Goal: Task Accomplishment & Management: Manage account settings

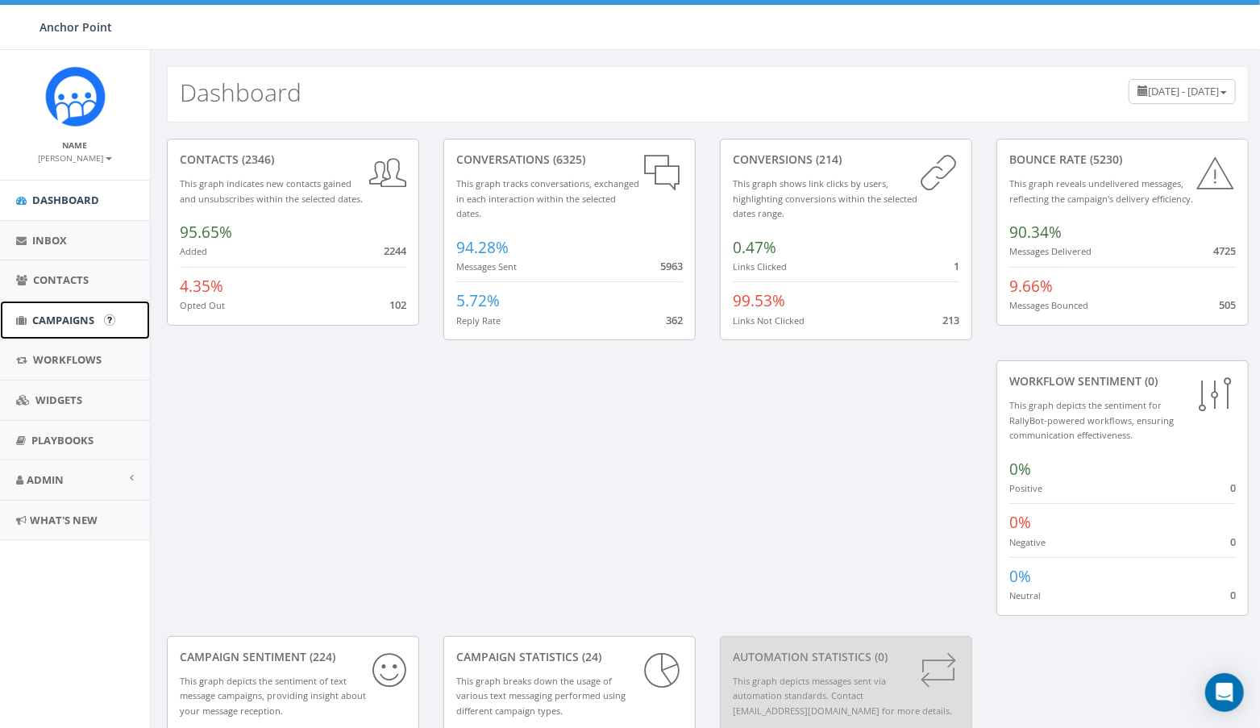
click at [53, 313] on span "Campaigns" at bounding box center [63, 320] width 62 height 15
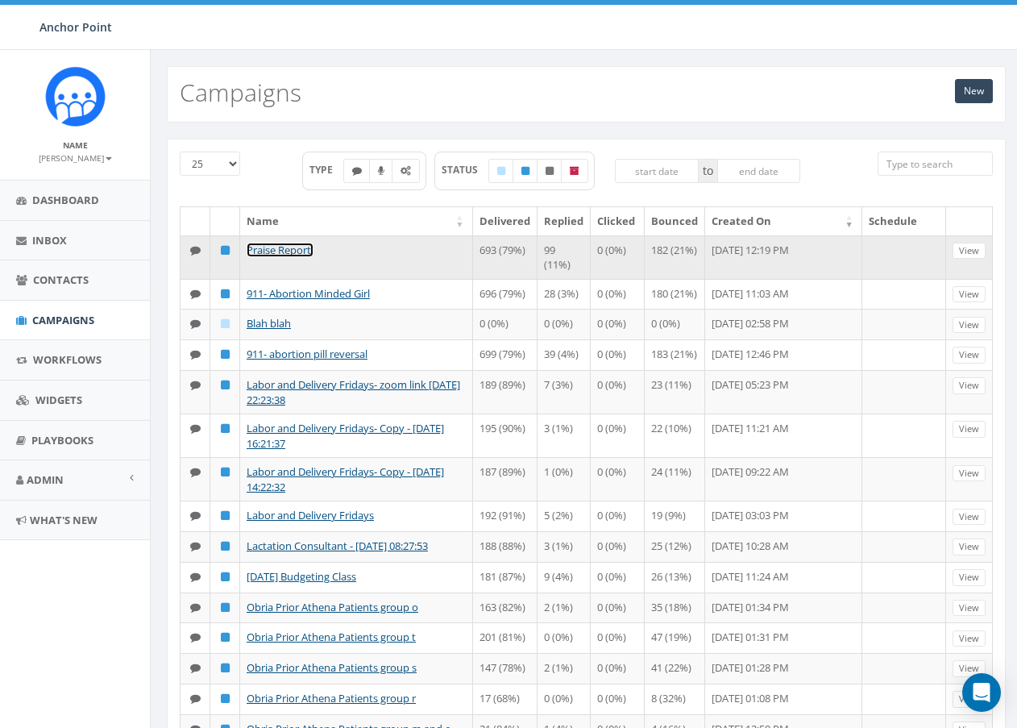
click at [302, 244] on link "Praise Report!" at bounding box center [280, 250] width 67 height 15
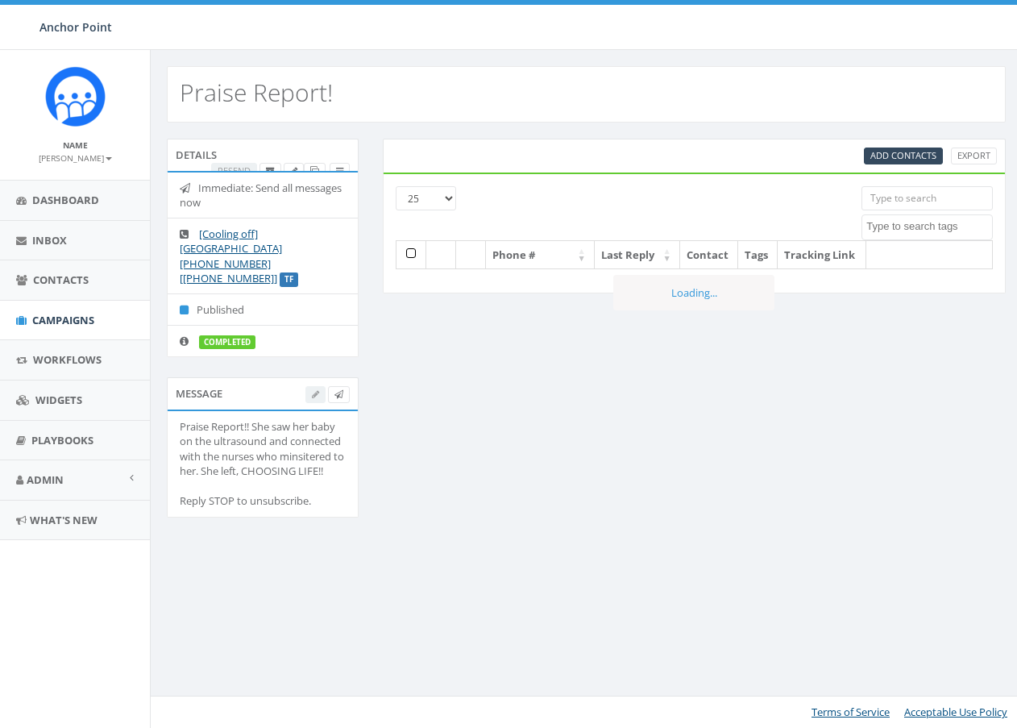
select select
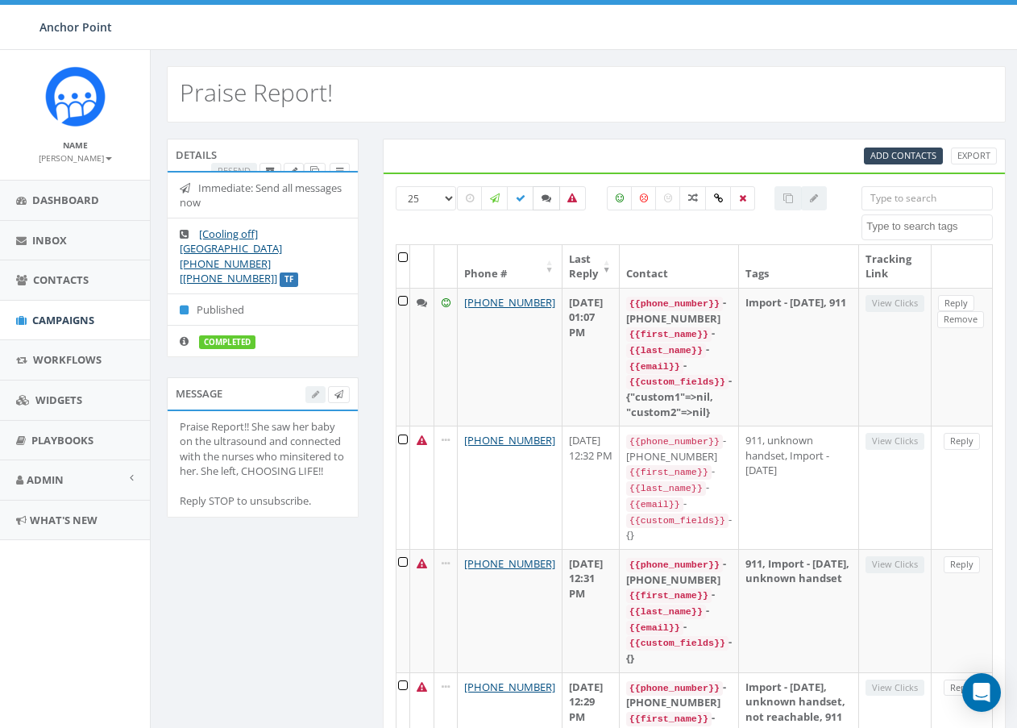
click at [543, 200] on icon at bounding box center [547, 198] width 10 height 10
checkbox input "true"
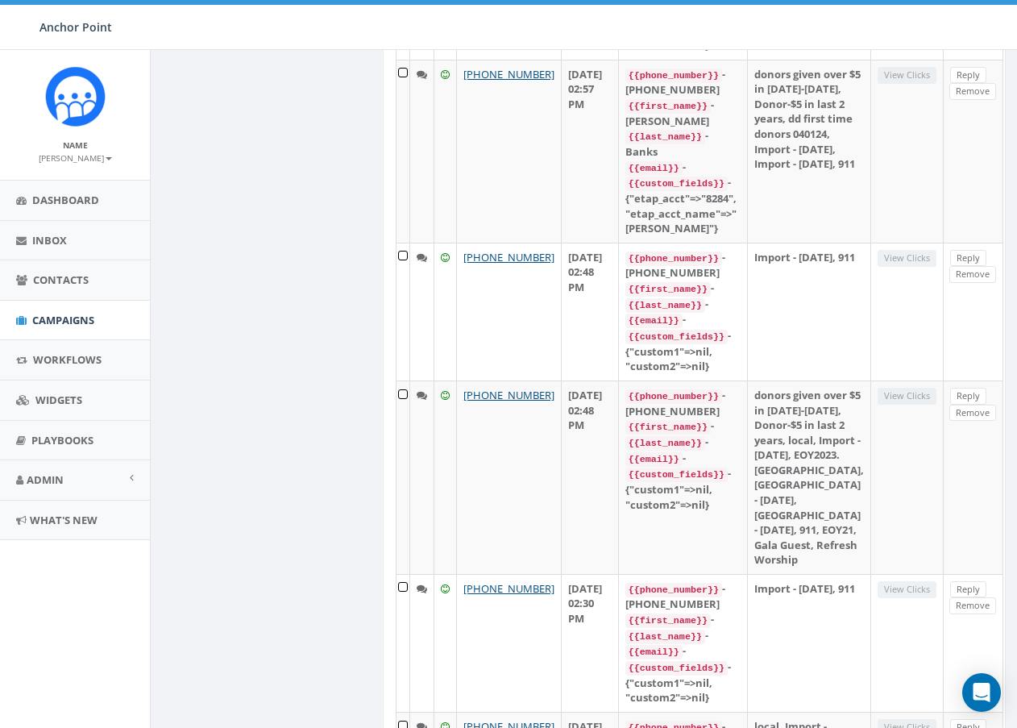
scroll to position [3417, 0]
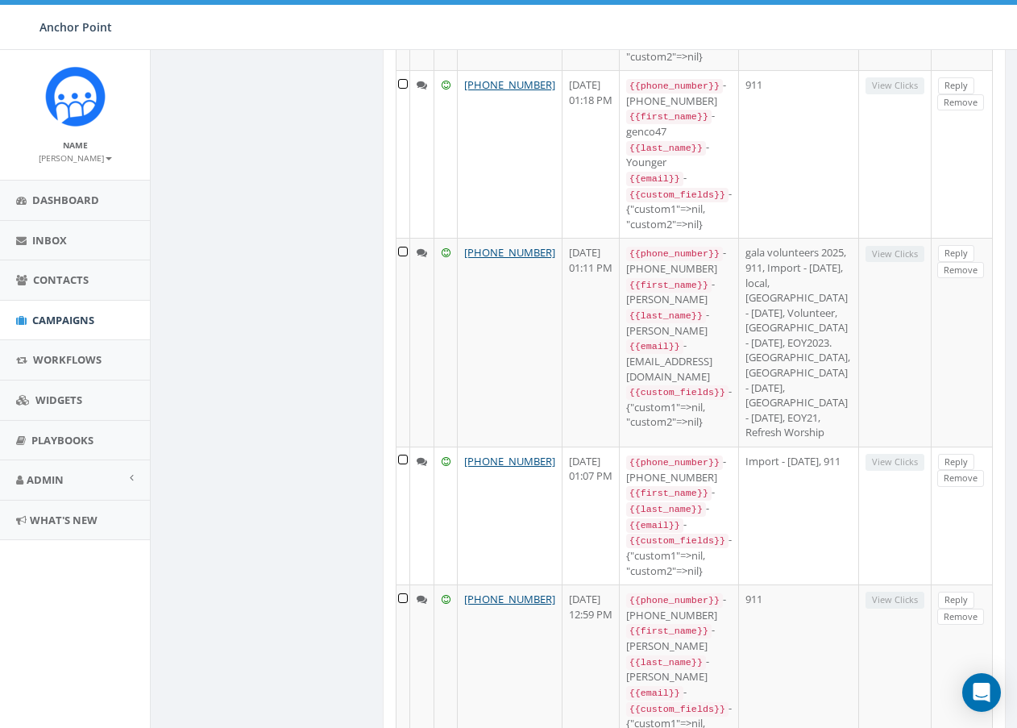
scroll to position [3031, 0]
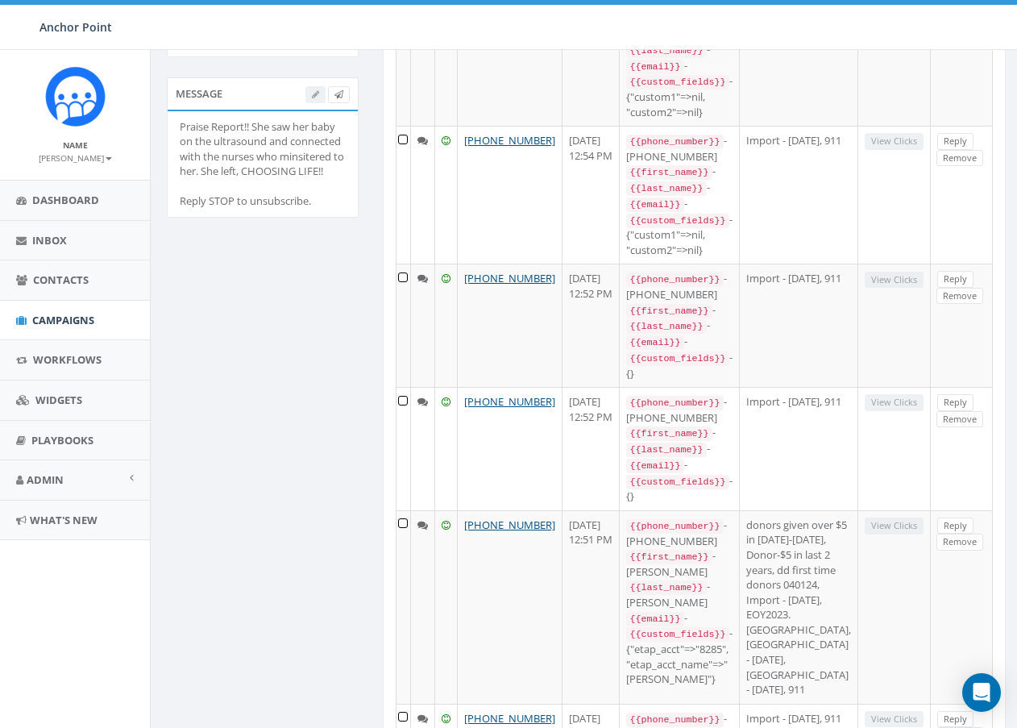
scroll to position [0, 0]
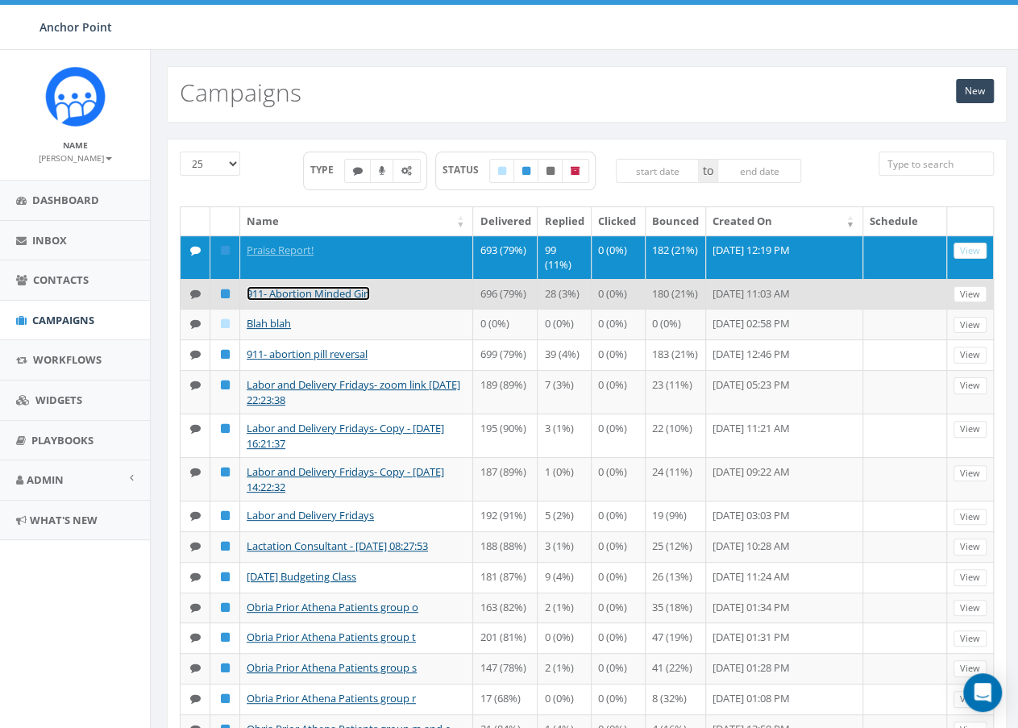
click at [298, 288] on link "911- Abortion Minded Girl" at bounding box center [308, 293] width 123 height 15
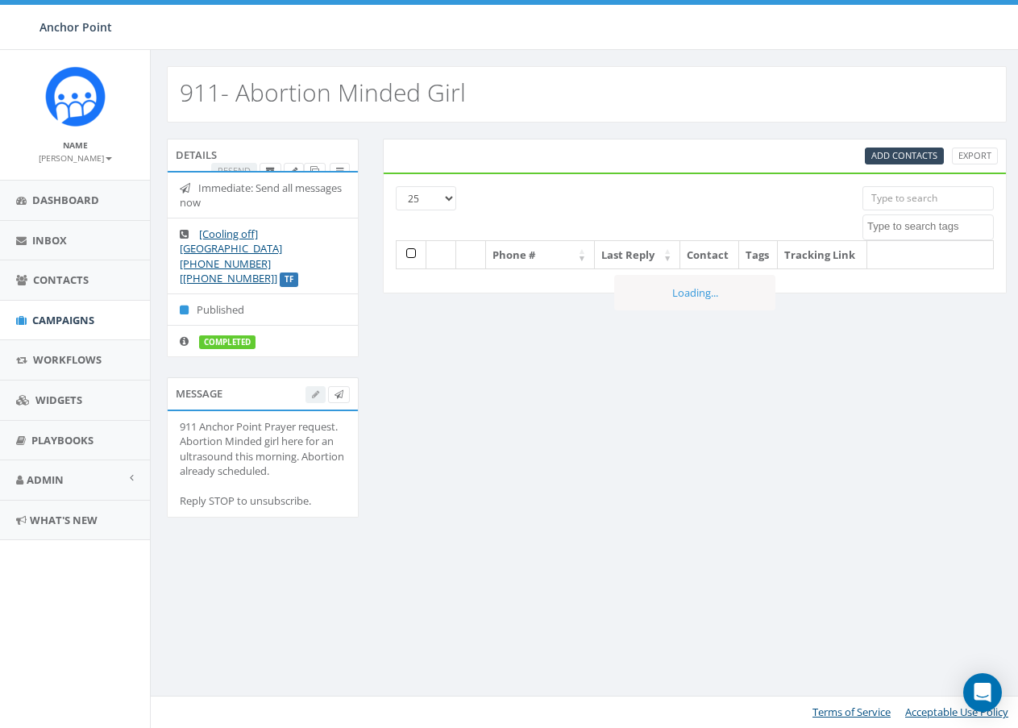
select select
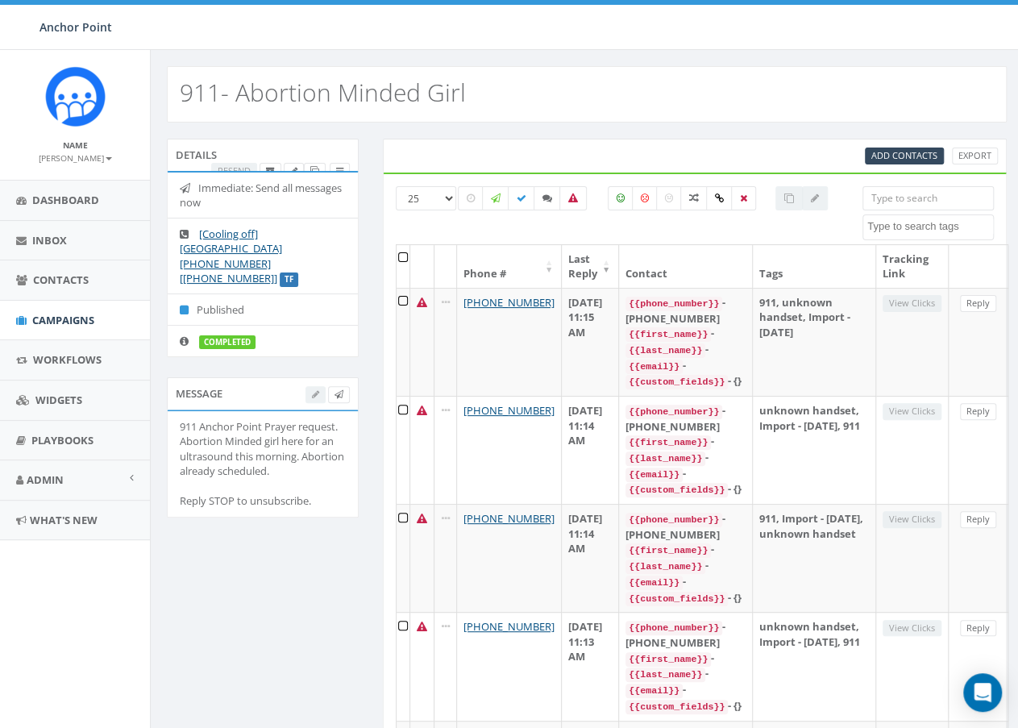
click at [916, 200] on input "search" at bounding box center [927, 198] width 131 height 24
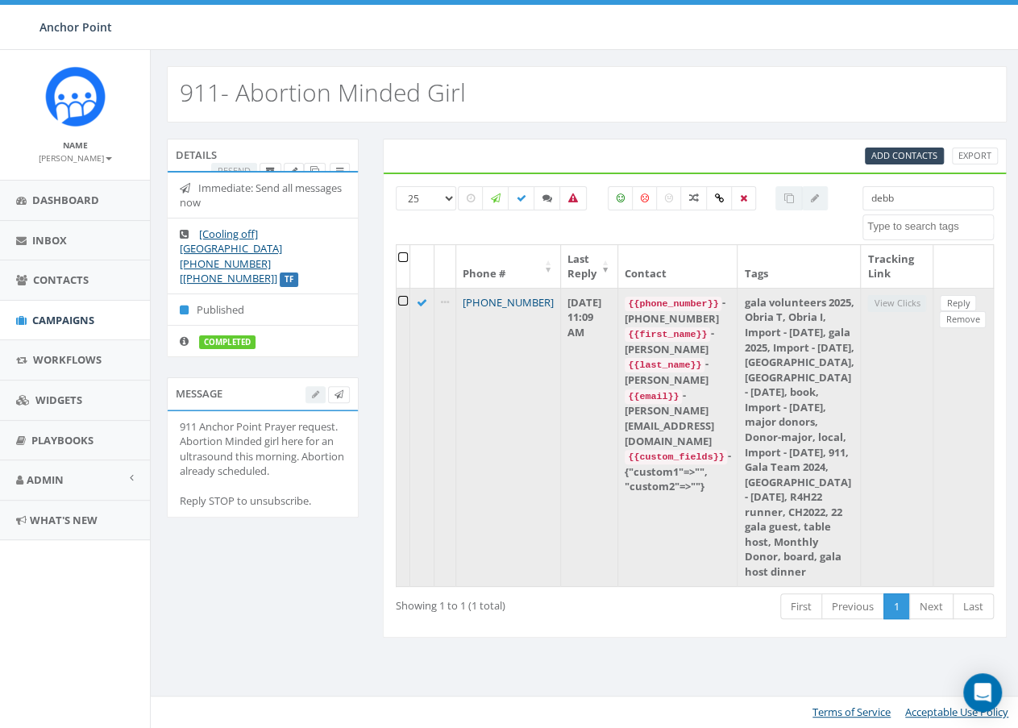
type input "debb"
click at [509, 299] on link "[PHONE_NUMBER]" at bounding box center [508, 302] width 91 height 15
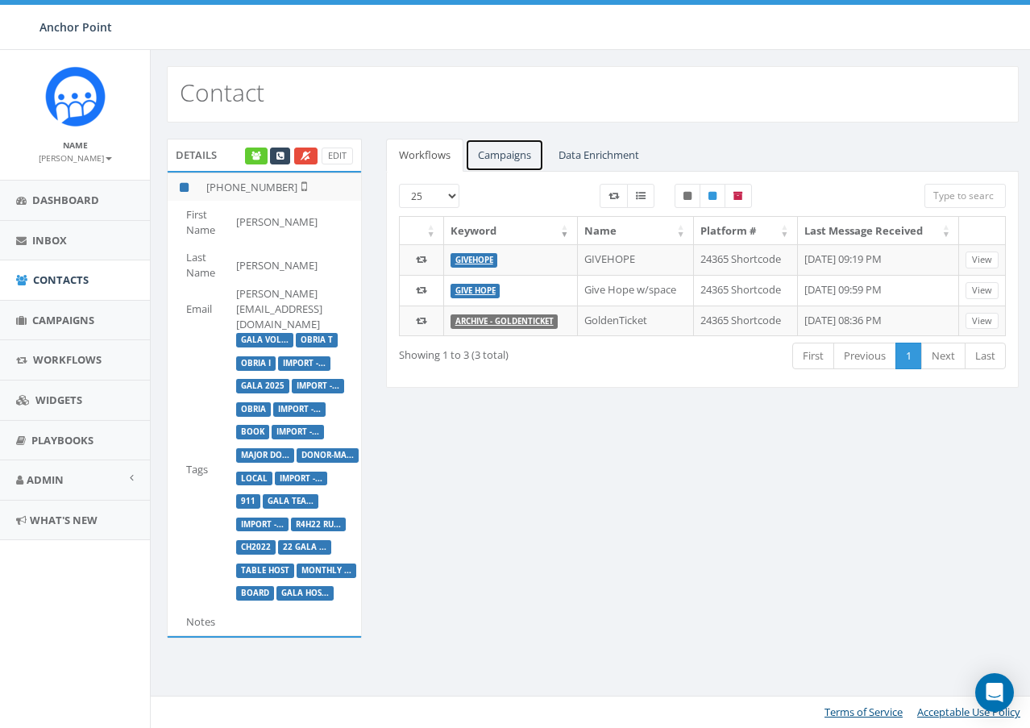
click at [514, 157] on link "Campaigns" at bounding box center [504, 155] width 79 height 33
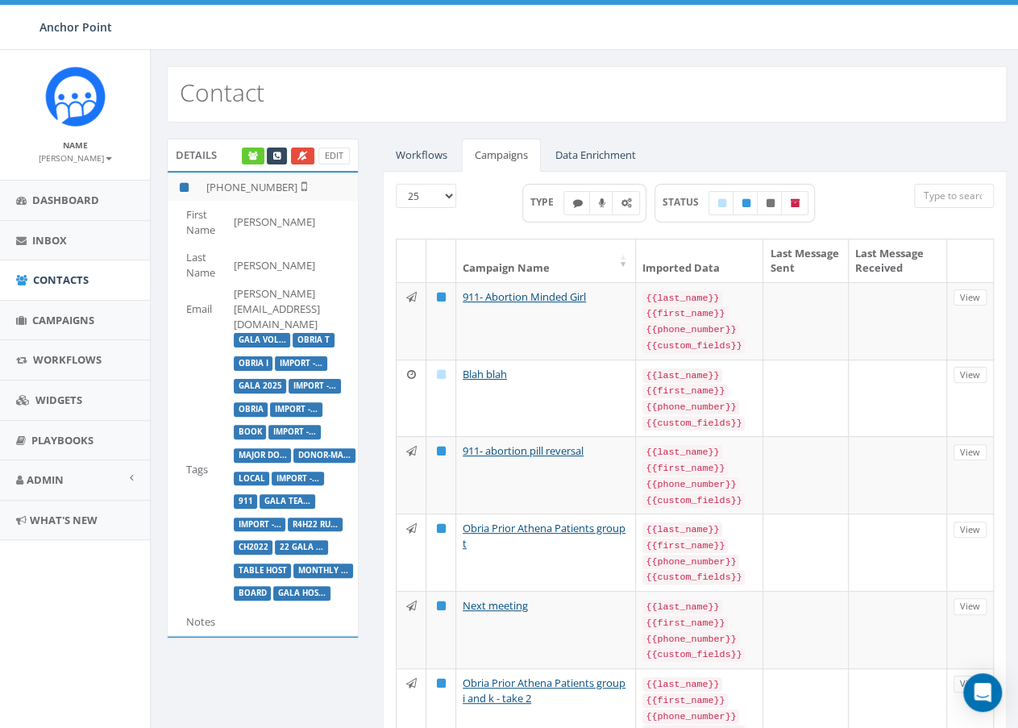
click at [758, 23] on div "47.79 % of Available Amount Used You have used 47.79 % of your available amount." at bounding box center [835, 27] width 390 height 45
click at [582, 152] on link "Data Enrichment" at bounding box center [595, 155] width 106 height 33
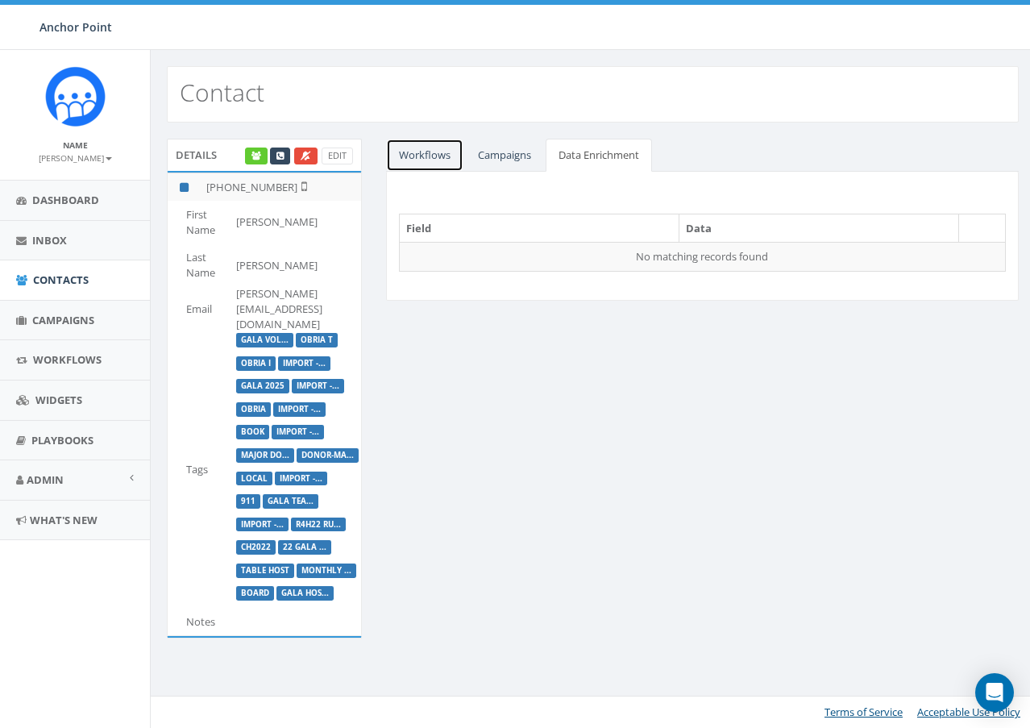
click at [427, 152] on link "Workflows" at bounding box center [424, 155] width 77 height 33
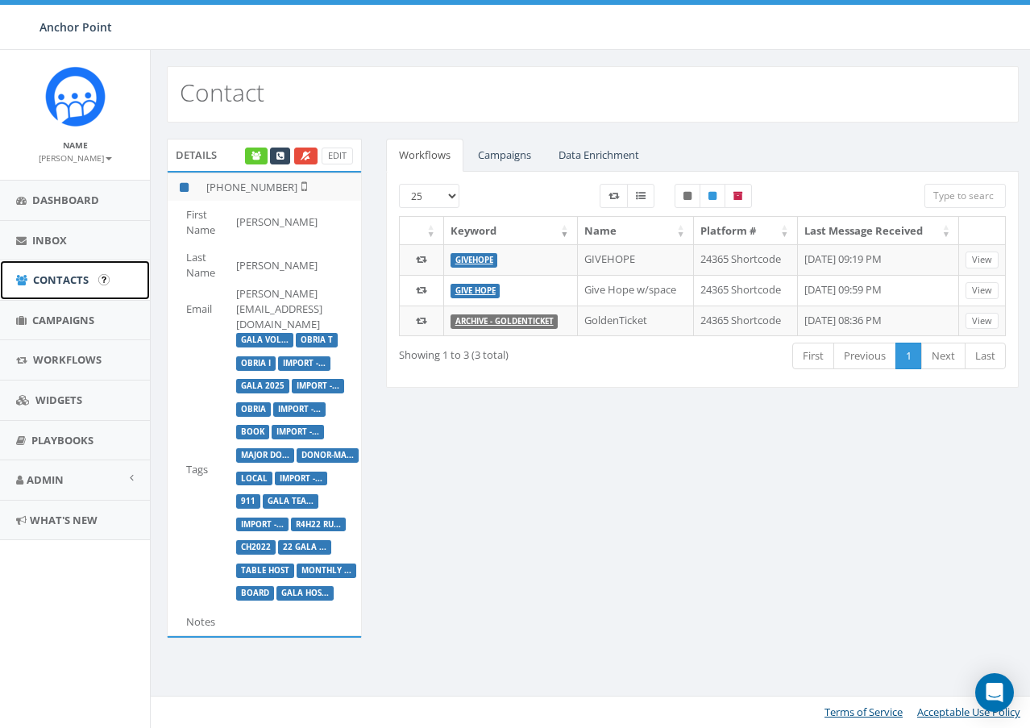
click at [58, 286] on span "Contacts" at bounding box center [61, 279] width 56 height 15
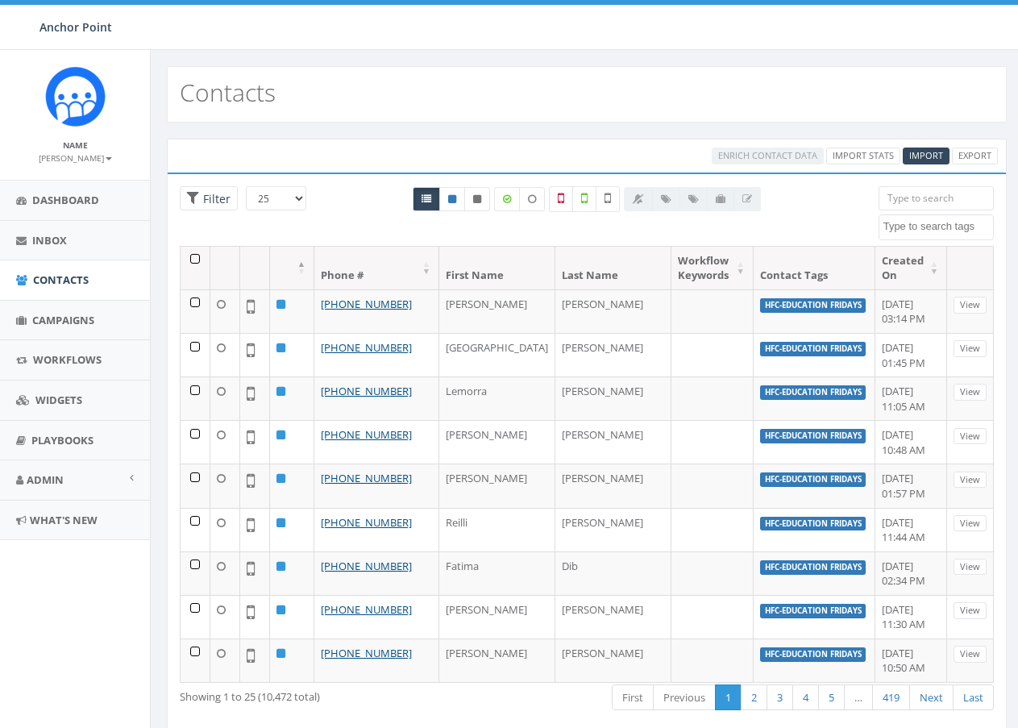
select select
click at [81, 325] on span "Campaigns" at bounding box center [63, 320] width 62 height 15
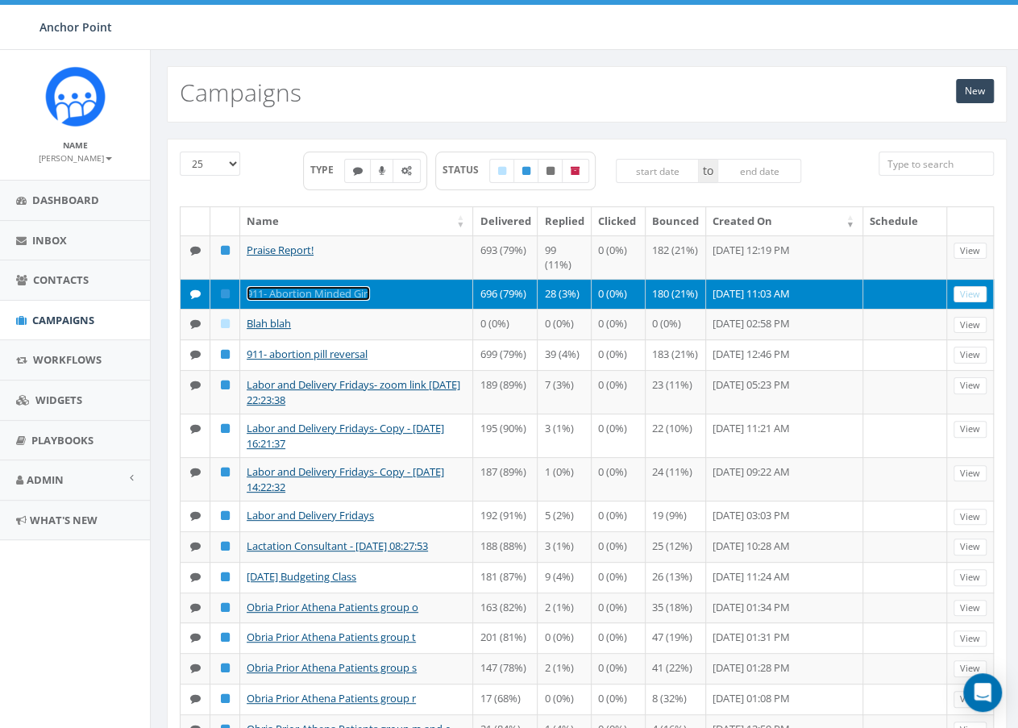
click at [285, 294] on link "911- Abortion Minded Girl" at bounding box center [308, 293] width 123 height 15
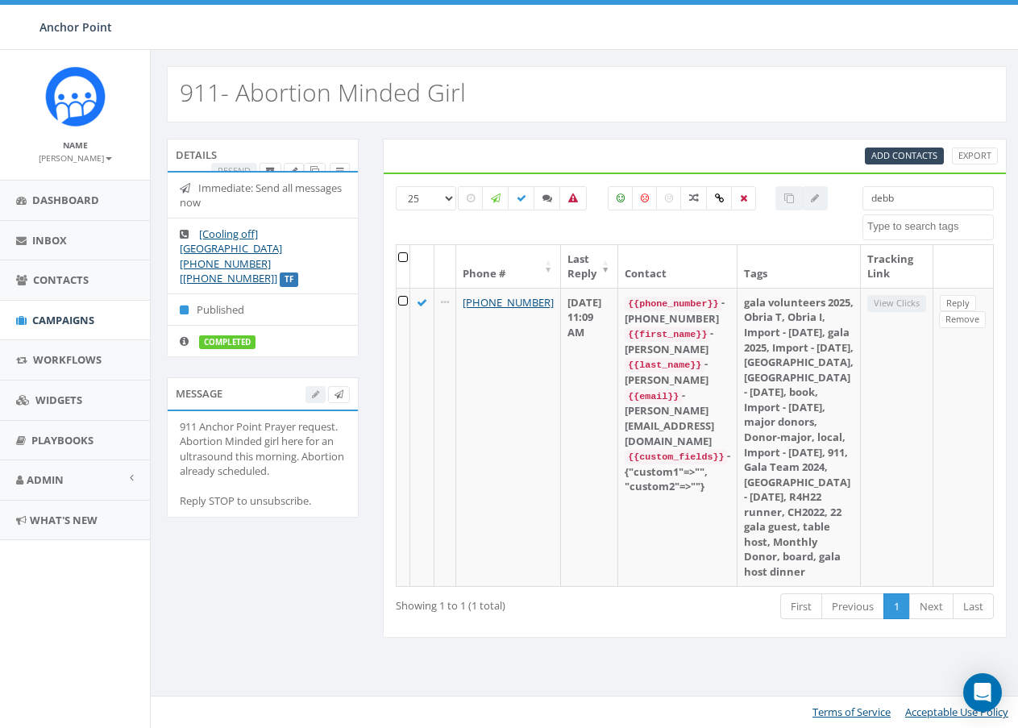
select select
click at [39, 476] on span "Admin" at bounding box center [45, 479] width 37 height 15
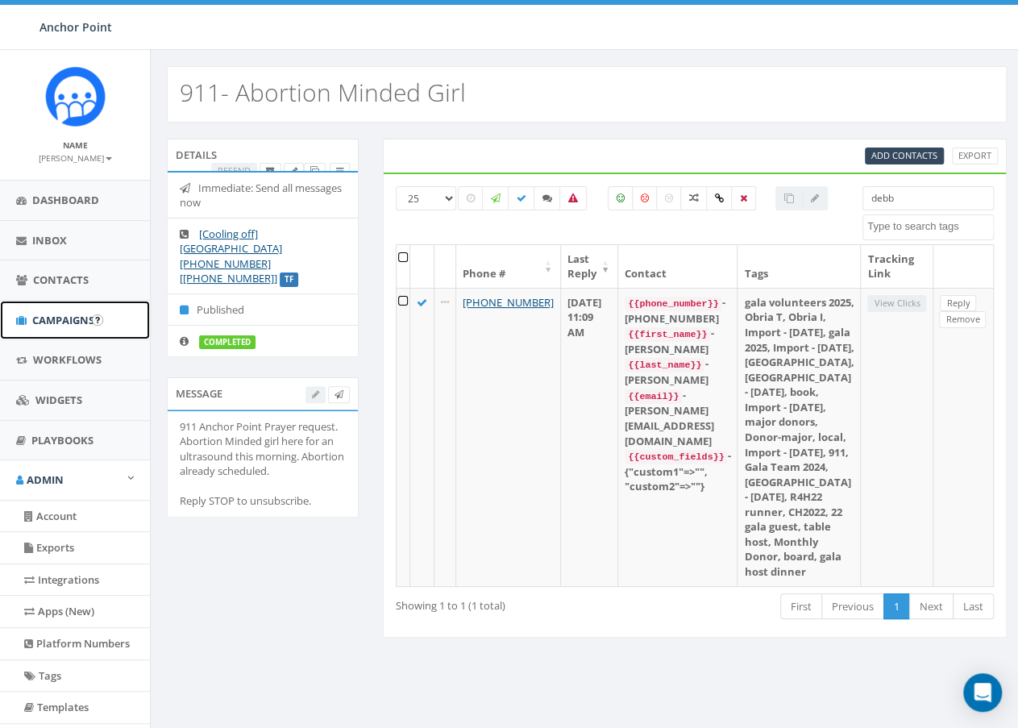
click at [66, 319] on span "Campaigns" at bounding box center [63, 320] width 62 height 15
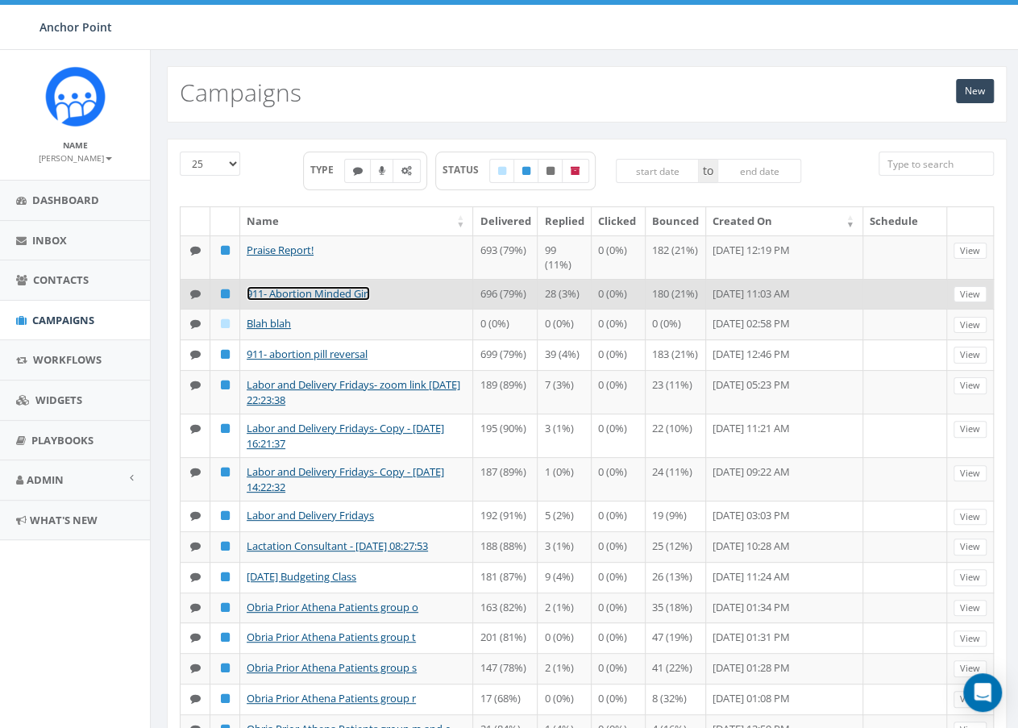
click at [287, 290] on link "911- Abortion Minded Girl" at bounding box center [308, 293] width 123 height 15
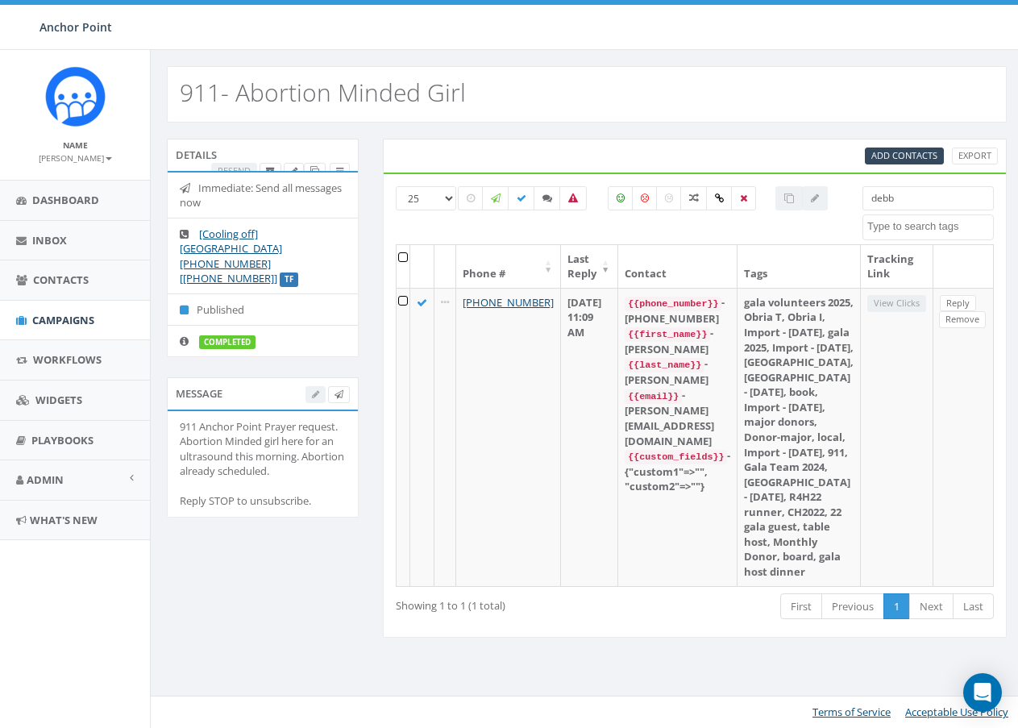
select select
click at [526, 199] on icon at bounding box center [522, 198] width 10 height 10
checkbox input "false"
click at [405, 256] on th at bounding box center [404, 266] width 14 height 43
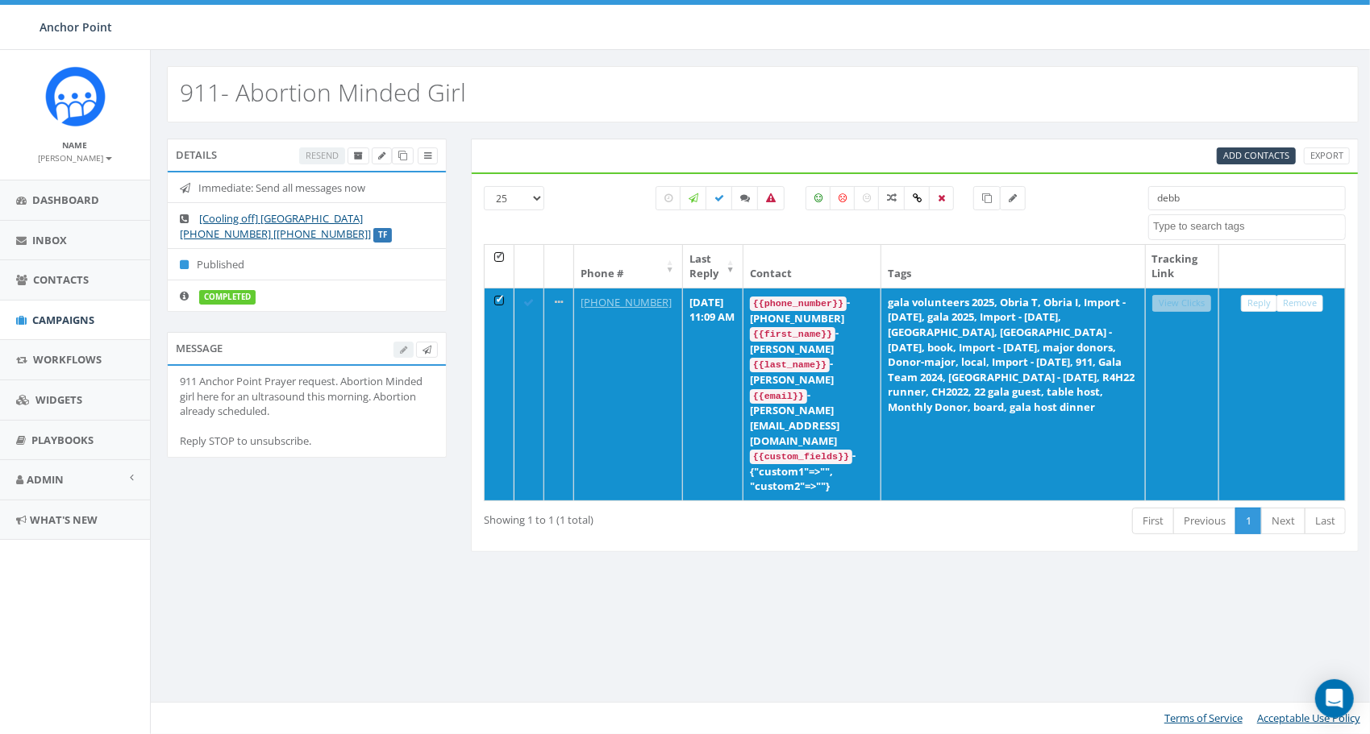
click at [537, 522] on div "911- Abortion Minded Girl Details Resend Immediate: Send all messages now [Cool…" at bounding box center [762, 392] width 1224 height 684
click at [497, 255] on th at bounding box center [499, 266] width 30 height 43
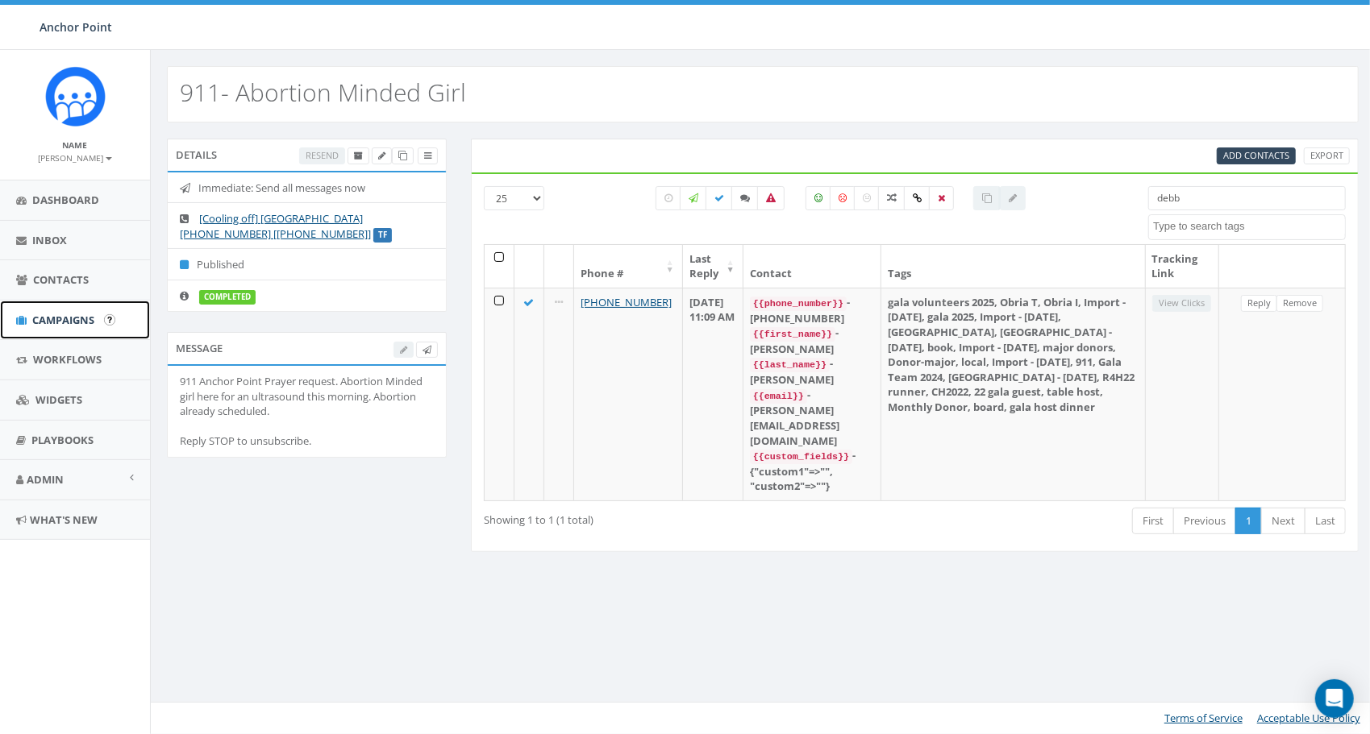
click at [45, 318] on span "Campaigns" at bounding box center [63, 320] width 62 height 15
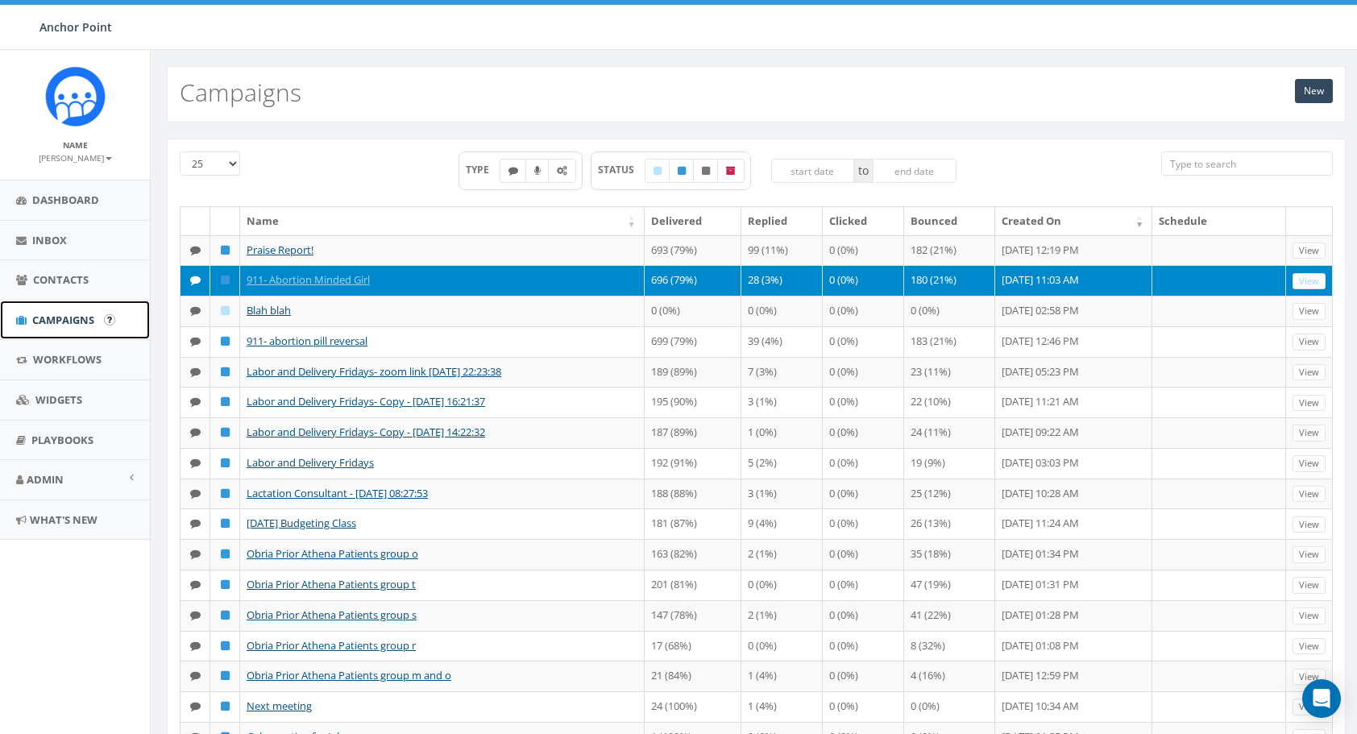
click at [60, 318] on span "Campaigns" at bounding box center [63, 320] width 62 height 15
click at [52, 206] on span "Dashboard" at bounding box center [65, 200] width 67 height 15
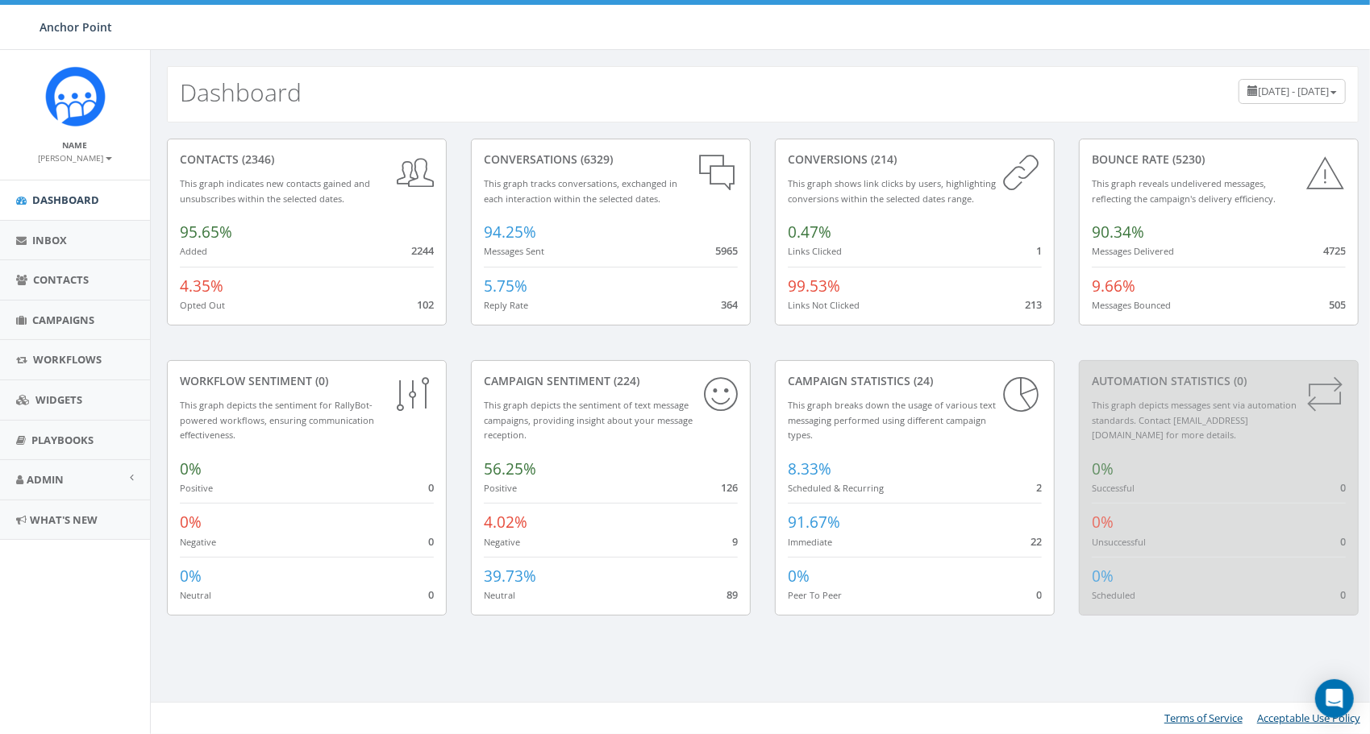
click at [498, 258] on div "conversations (6329) This graph tracks conversations, exchanged in each interac…" at bounding box center [611, 232] width 280 height 187
click at [1203, 193] on small "This graph reveals undelivered messages, reflecting the campaign's delivery eff…" at bounding box center [1183, 190] width 184 height 27
